Goal: Communication & Community: Ask a question

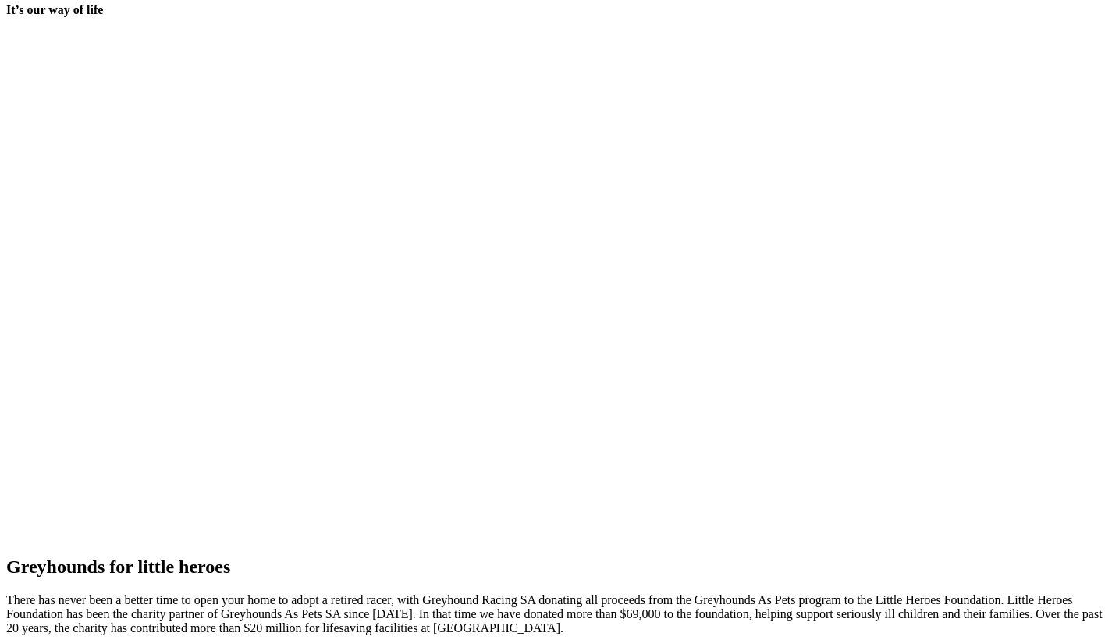
scroll to position [3251, 0]
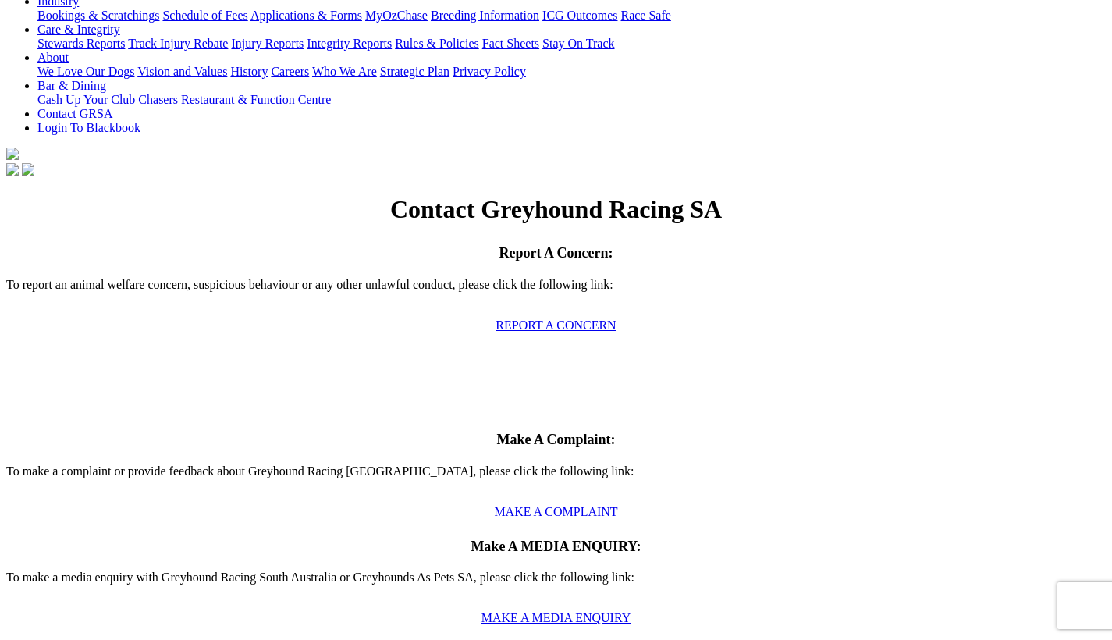
scroll to position [338, 0]
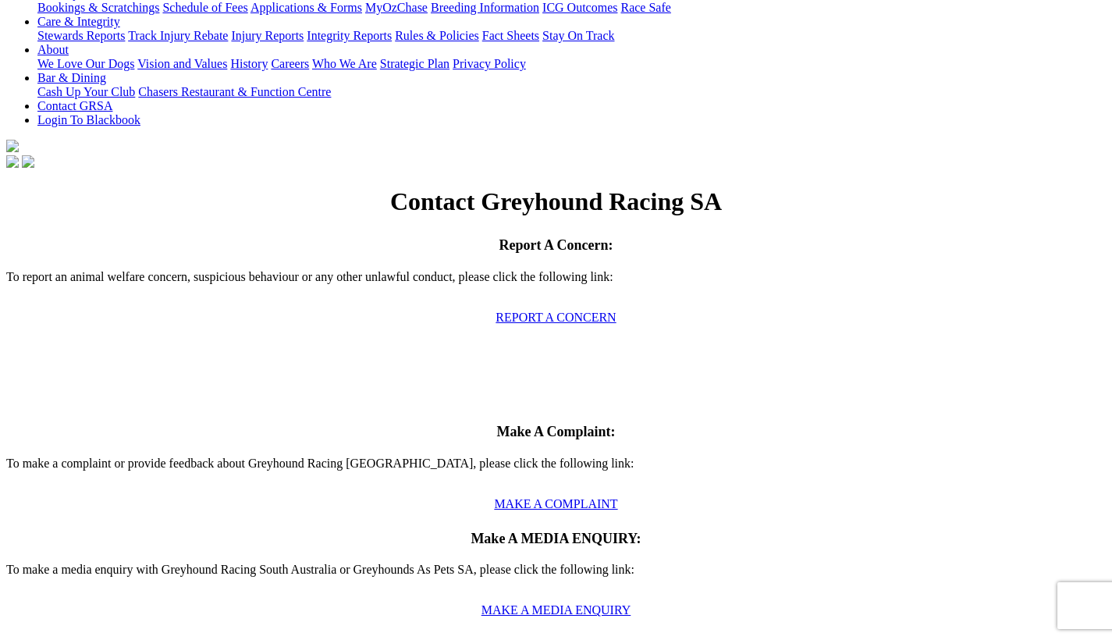
type input "[PERSON_NAME]"
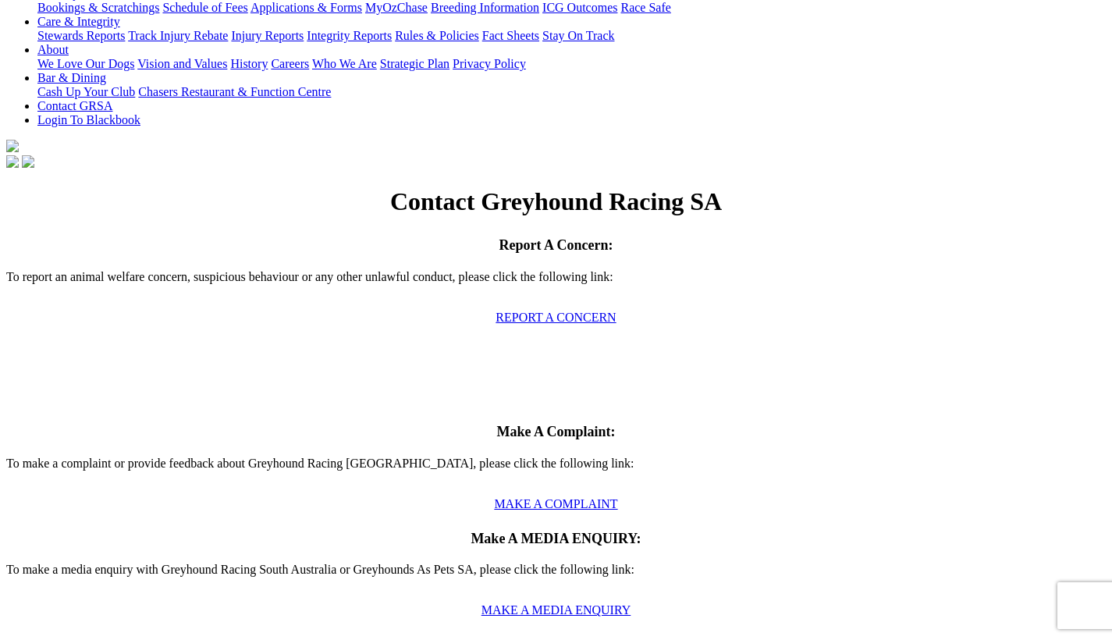
type input "[EMAIL_ADDRESS][DOMAIN_NAME]"
type input "Hiring costs"
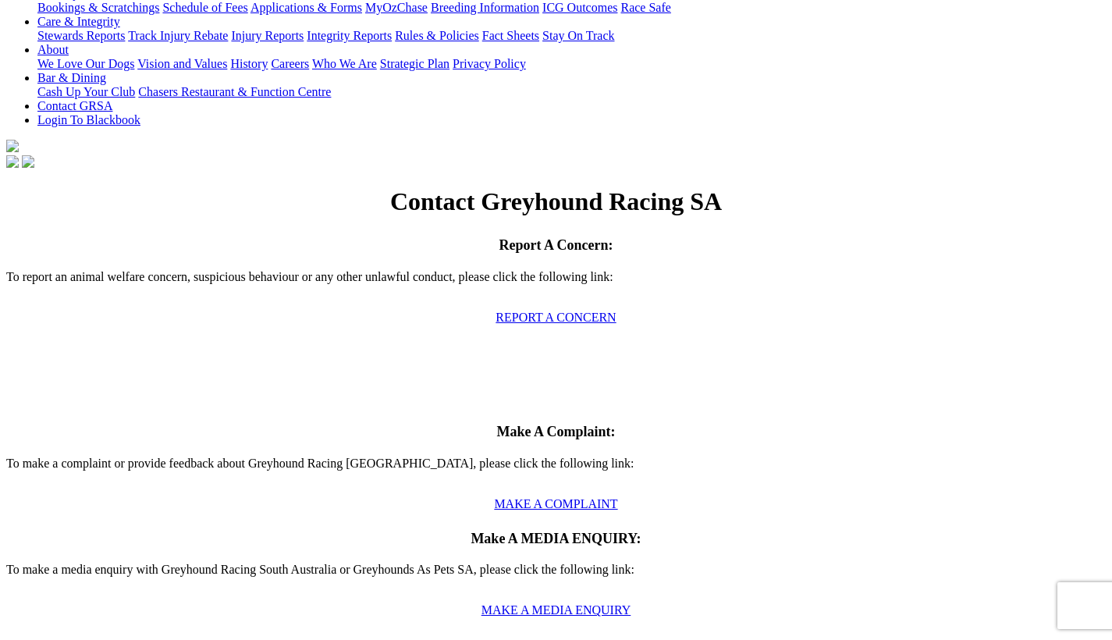
type textarea "Hi there, Just enquiring to see what the cost would be to hire out a large unde…"
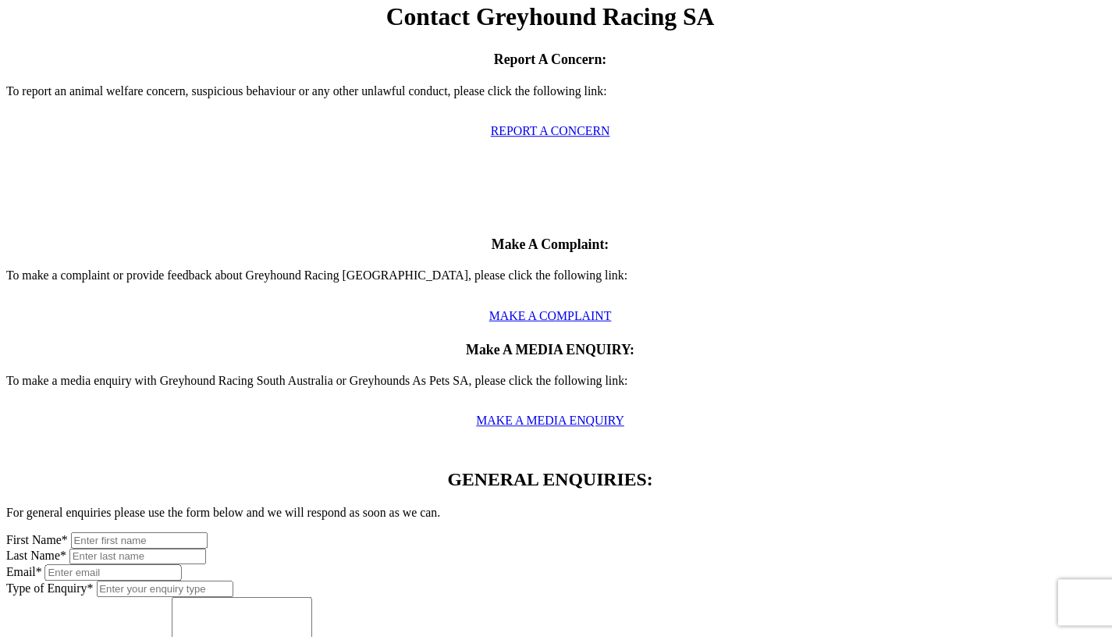
scroll to position [527, 0]
